Goal: Navigation & Orientation: Find specific page/section

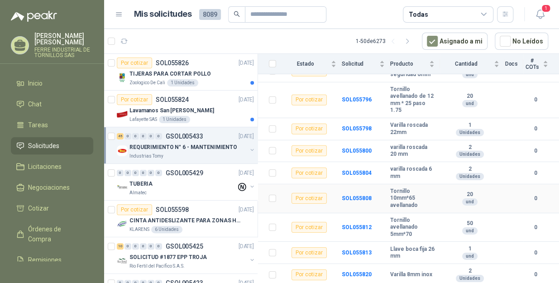
scroll to position [1120, 0]
click at [47, 78] on li "Inicio" at bounding box center [51, 83] width 71 height 10
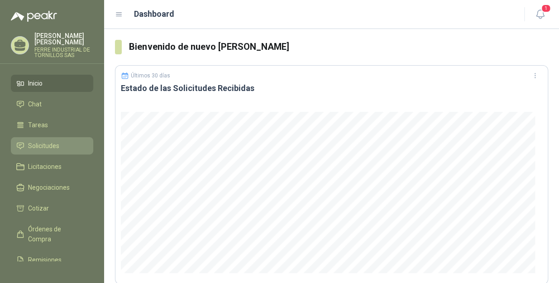
drag, startPoint x: 38, startPoint y: 131, endPoint x: 56, endPoint y: 135, distance: 18.0
click at [38, 137] on link "Solicitudes" at bounding box center [52, 145] width 82 height 17
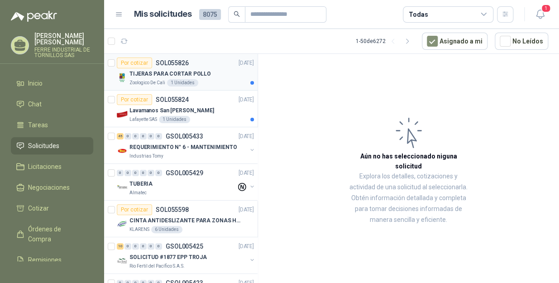
click at [217, 72] on div "TIJERAS PARA CORTAR POLLO" at bounding box center [191, 73] width 124 height 11
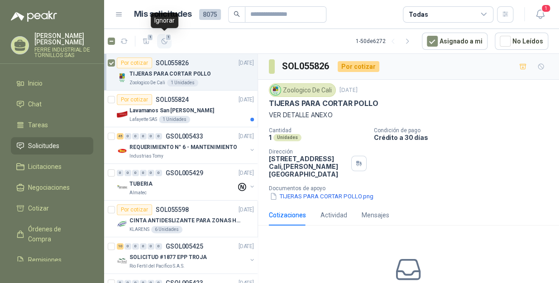
click at [166, 44] on icon "button" at bounding box center [165, 42] width 8 height 8
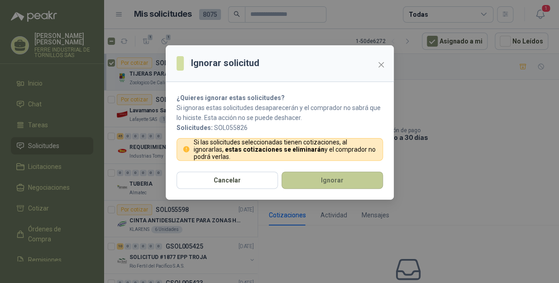
click at [328, 179] on button "Ignorar" at bounding box center [331, 179] width 101 height 17
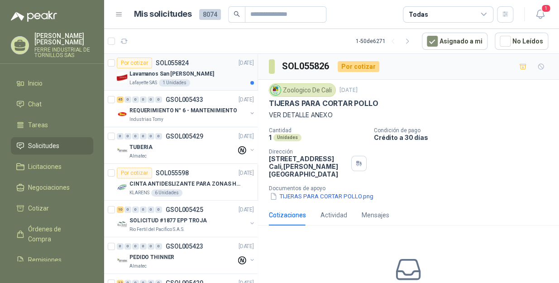
click at [206, 70] on div "Lavamanos San [PERSON_NAME]" at bounding box center [191, 73] width 124 height 11
click at [209, 66] on div "Por cotizar SOL055824 [DATE]" at bounding box center [185, 62] width 137 height 11
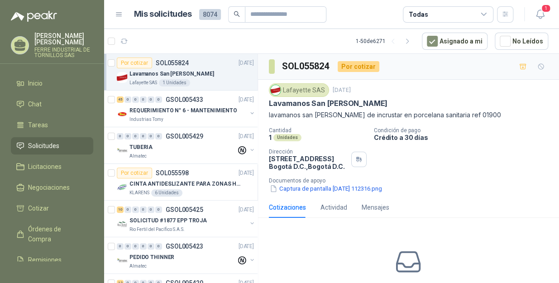
scroll to position [3, 0]
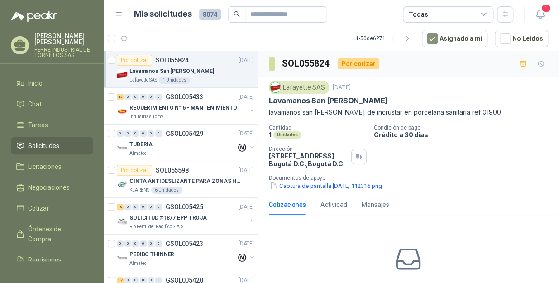
click at [206, 69] on div "Lavamanos San [PERSON_NAME]" at bounding box center [191, 71] width 124 height 11
click at [165, 41] on icon "button" at bounding box center [165, 39] width 8 height 8
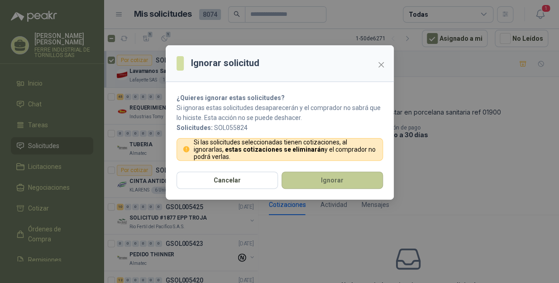
click at [307, 182] on button "Ignorar" at bounding box center [331, 179] width 101 height 17
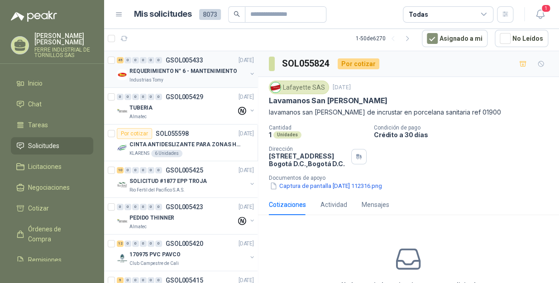
click at [201, 80] on div "Industrias Tomy" at bounding box center [187, 79] width 117 height 7
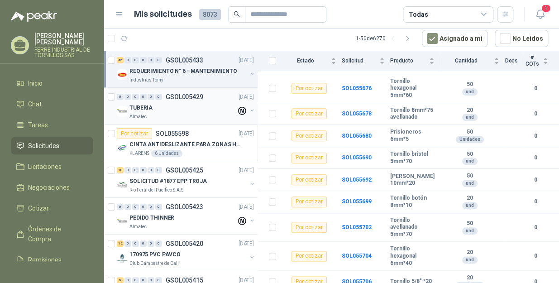
scroll to position [82, 0]
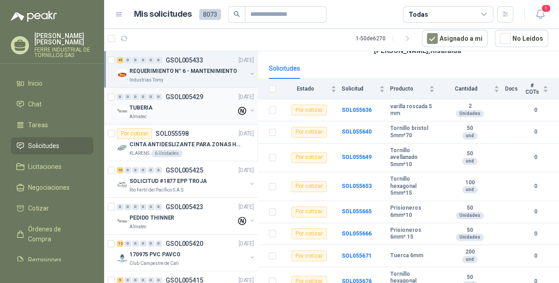
click at [188, 107] on div "TUBERIA" at bounding box center [182, 107] width 107 height 11
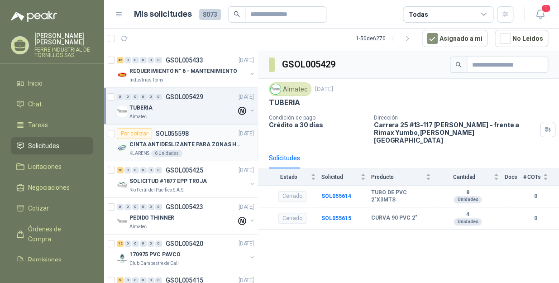
click at [133, 147] on p "CINTA ANTIDESLIZANTE PARA ZONAS HUMEDAS" at bounding box center [185, 144] width 113 height 9
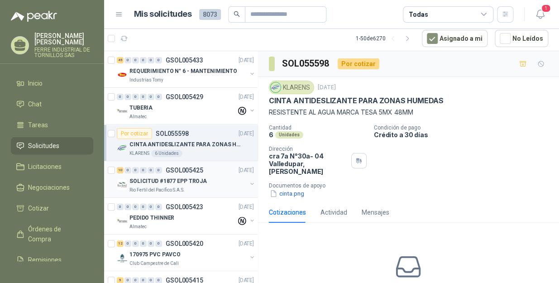
click at [195, 182] on p "SOLICITUD #1877 EPP TROJA" at bounding box center [167, 181] width 77 height 9
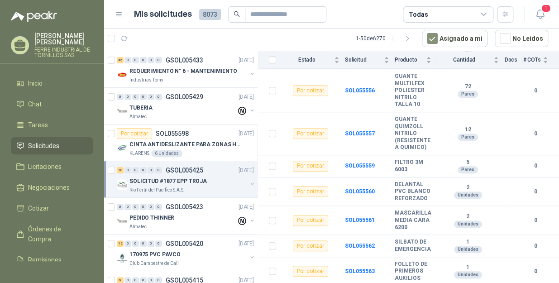
scroll to position [199, 0]
